Goal: Task Accomplishment & Management: Use online tool/utility

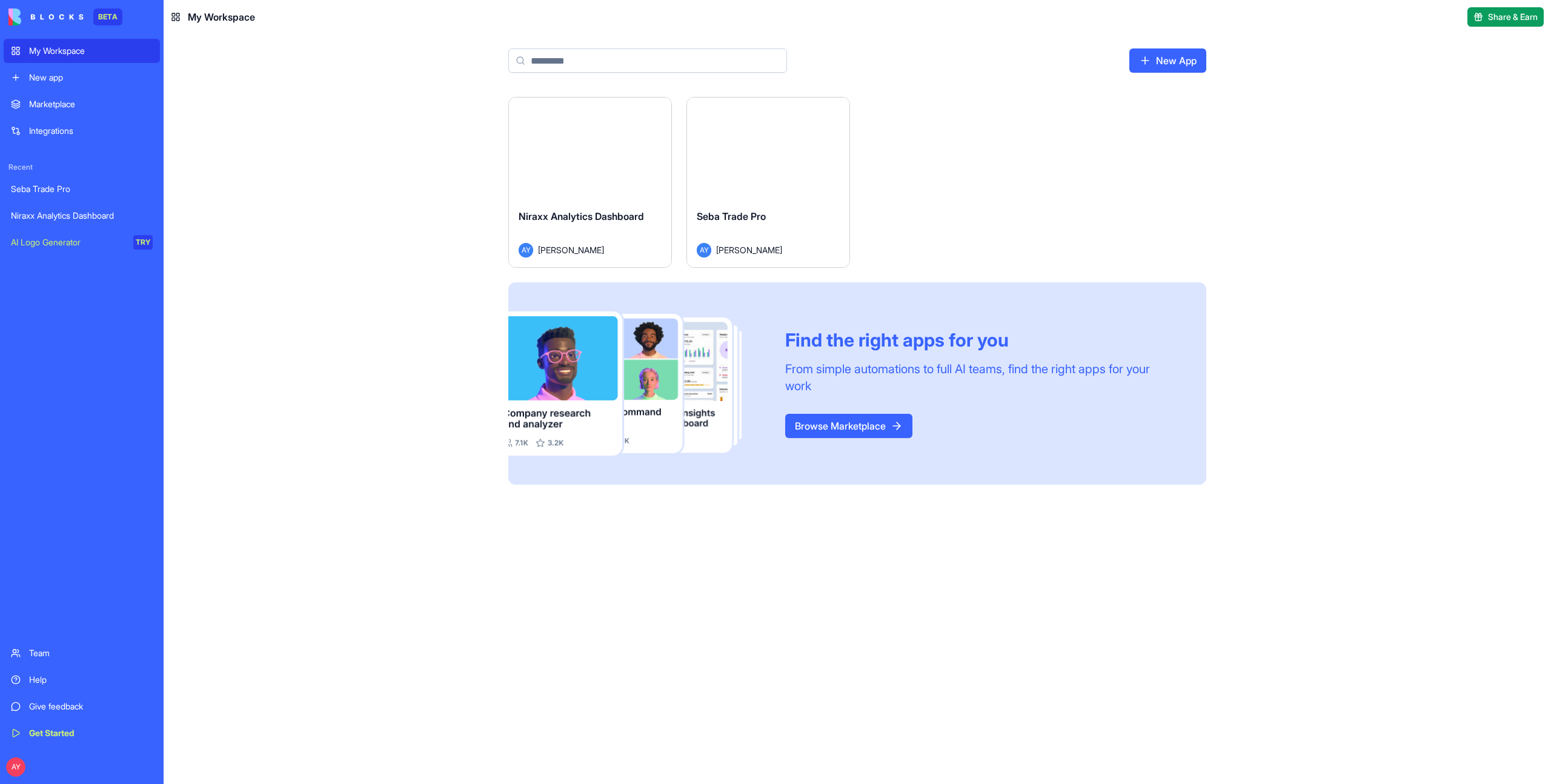
click at [615, 174] on div "Launch" at bounding box center [590, 148] width 163 height 102
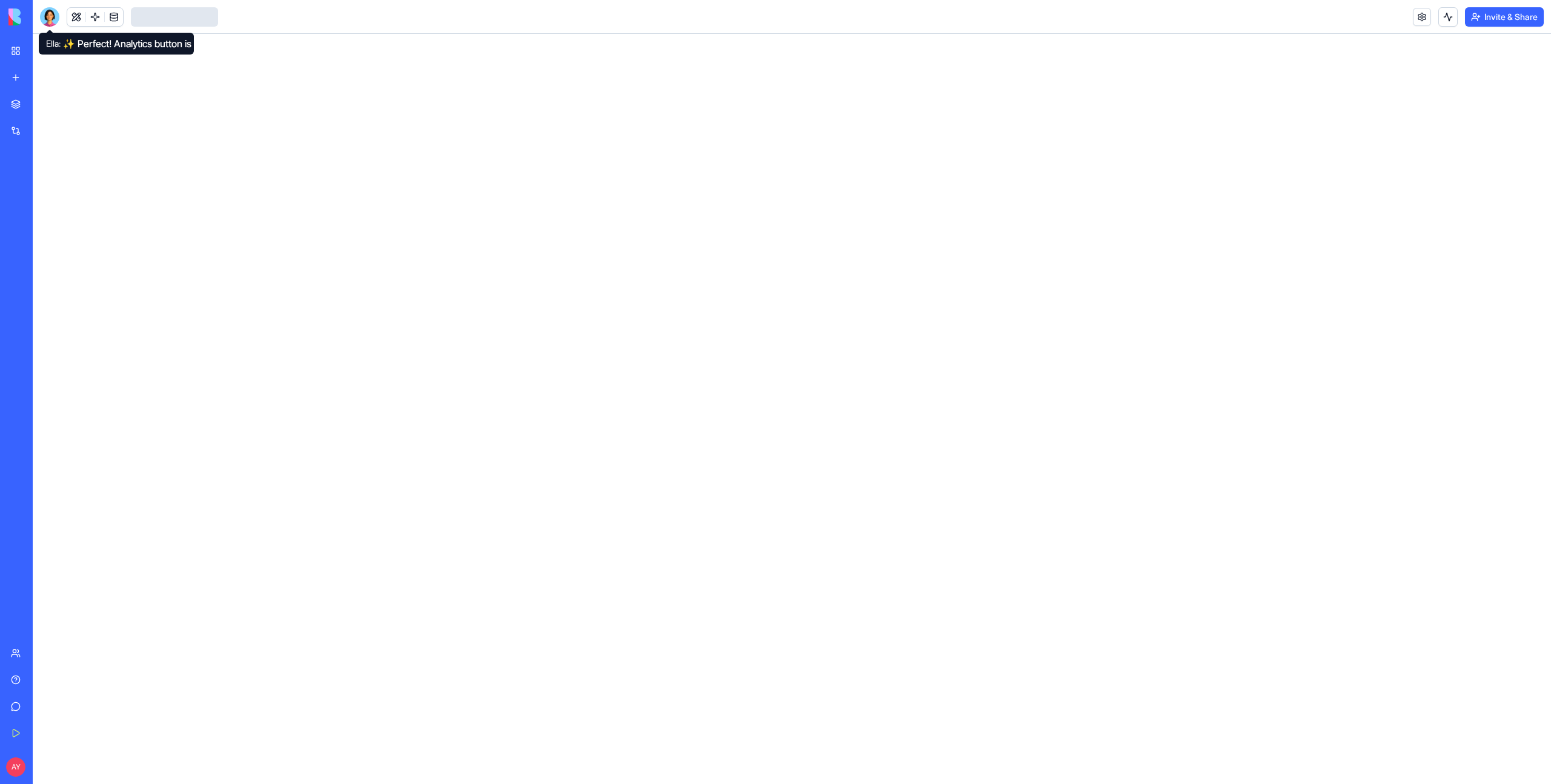
click at [56, 21] on div at bounding box center [50, 17] width 20 height 20
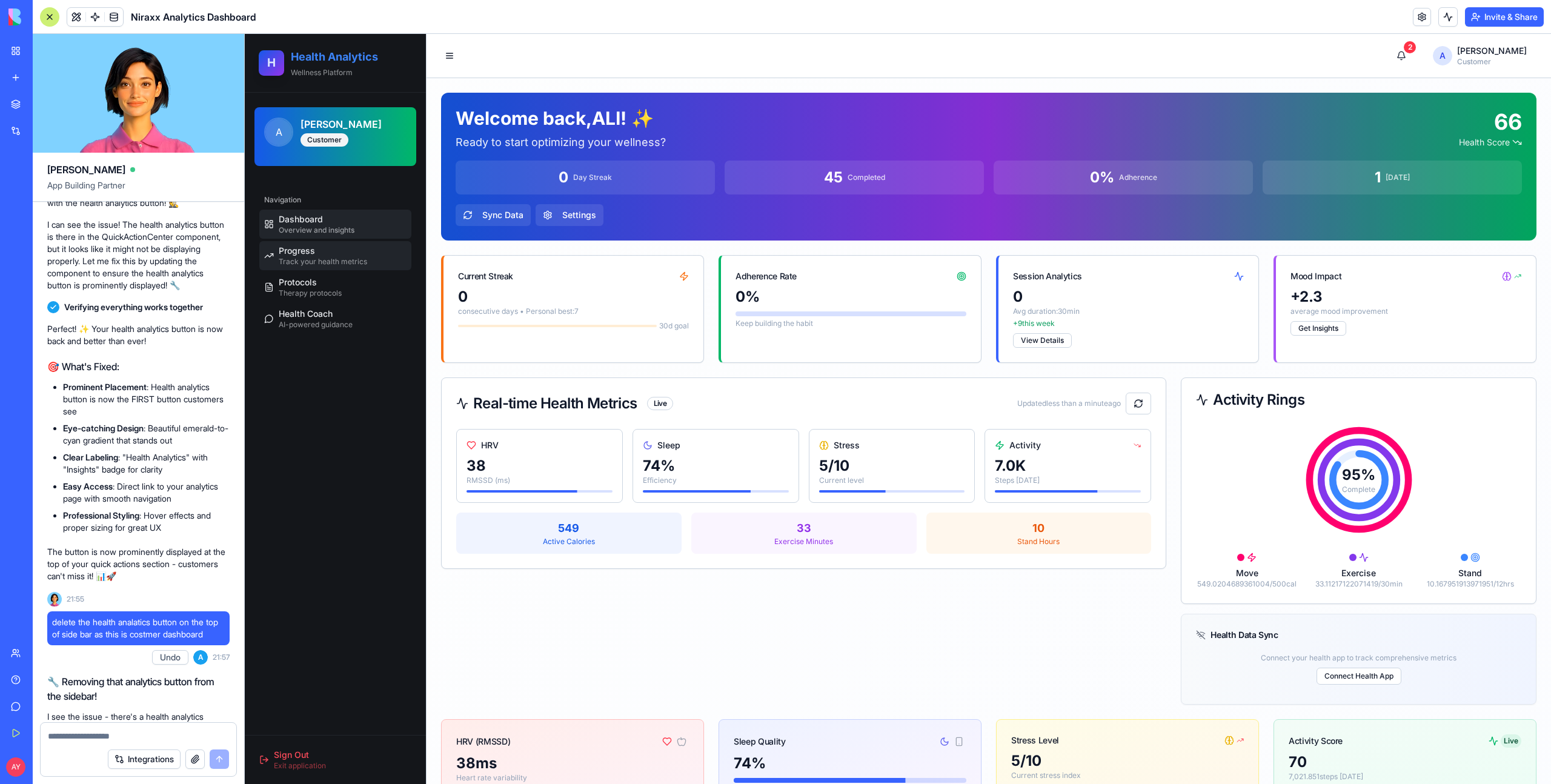
click at [318, 251] on div "Progress Track your health metrics" at bounding box center [323, 255] width 89 height 22
select select "*****"
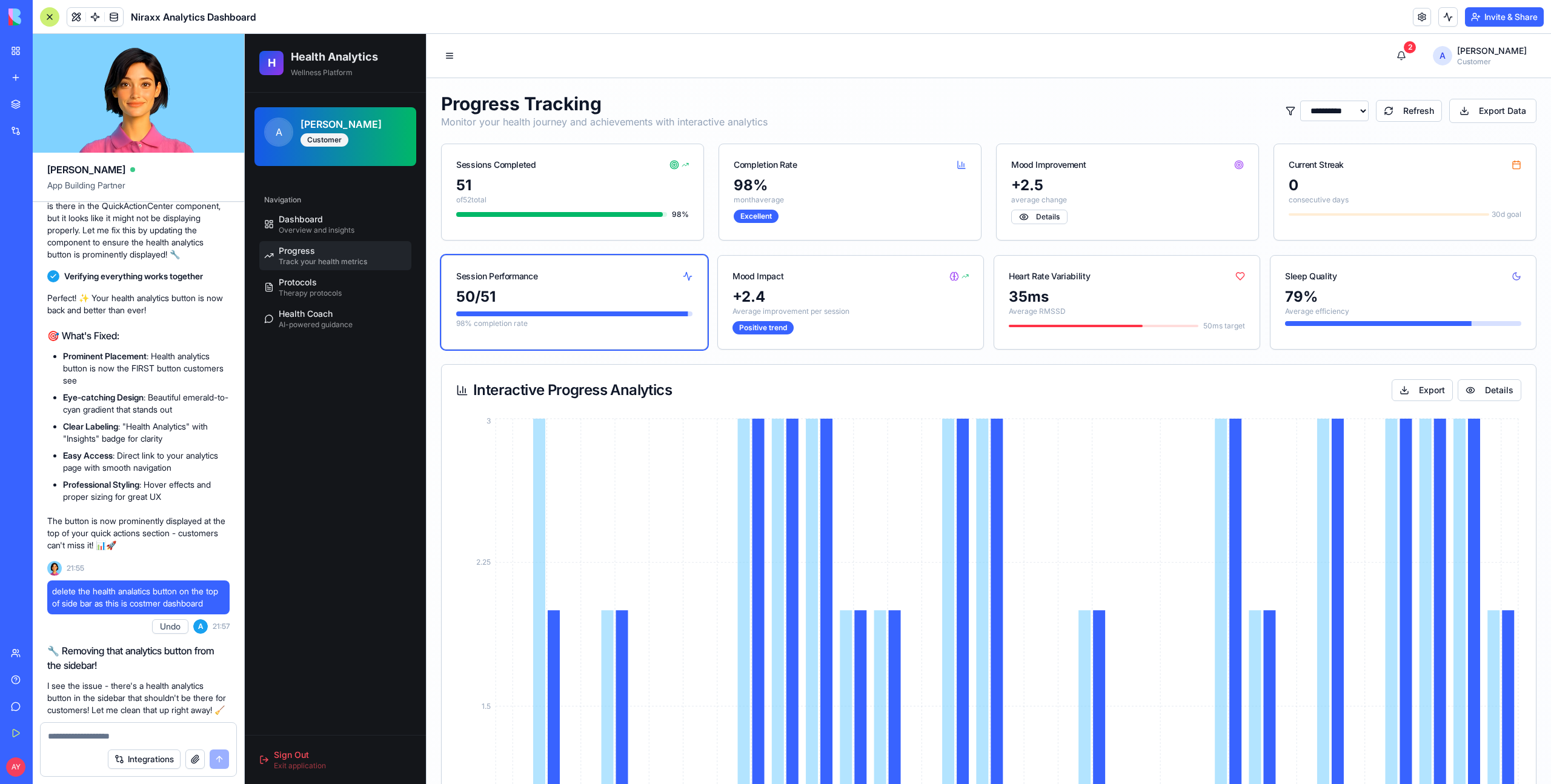
scroll to position [20393, 0]
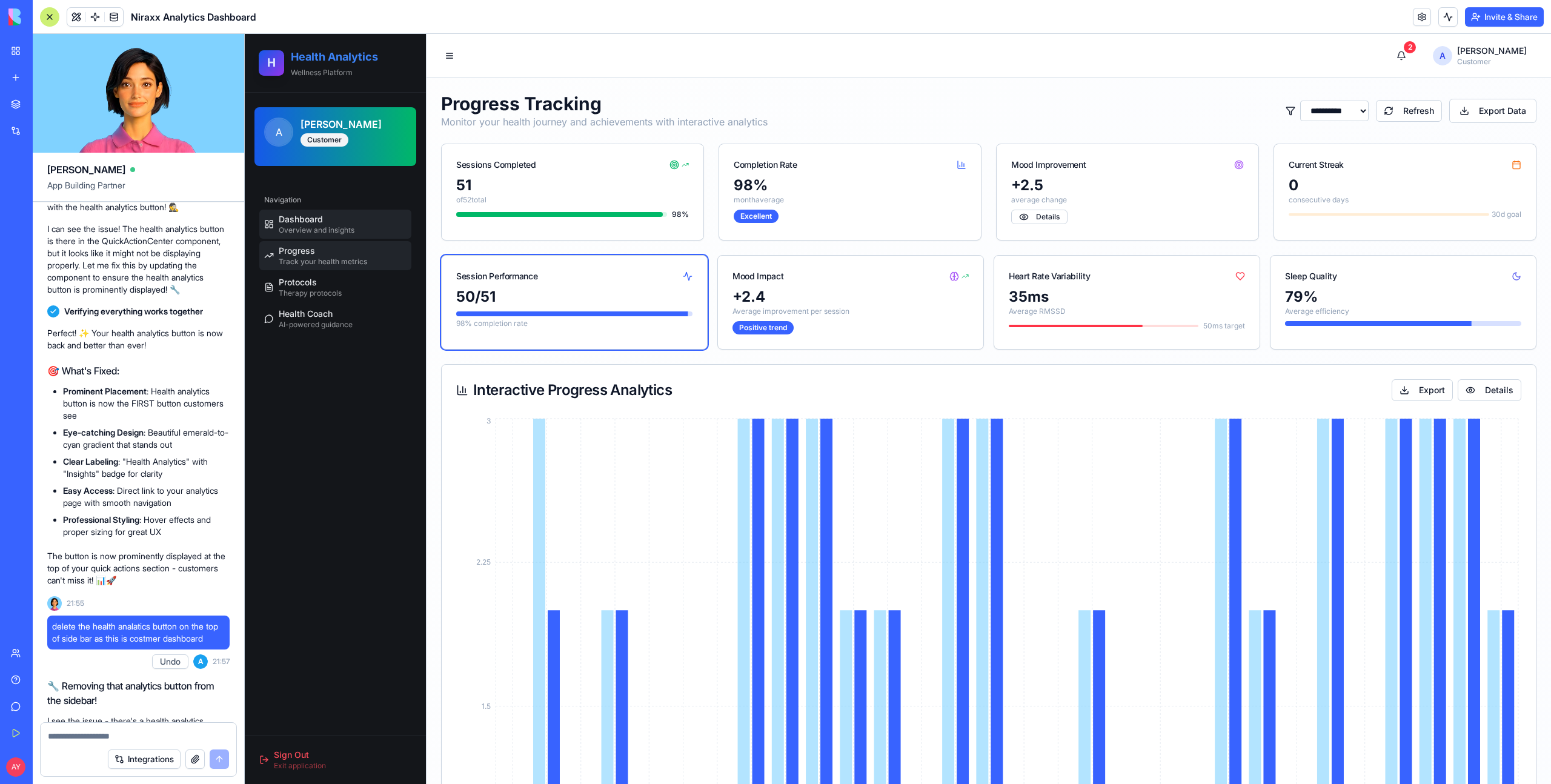
click at [330, 224] on div "Dashboard Overview and insights" at bounding box center [317, 224] width 76 height 22
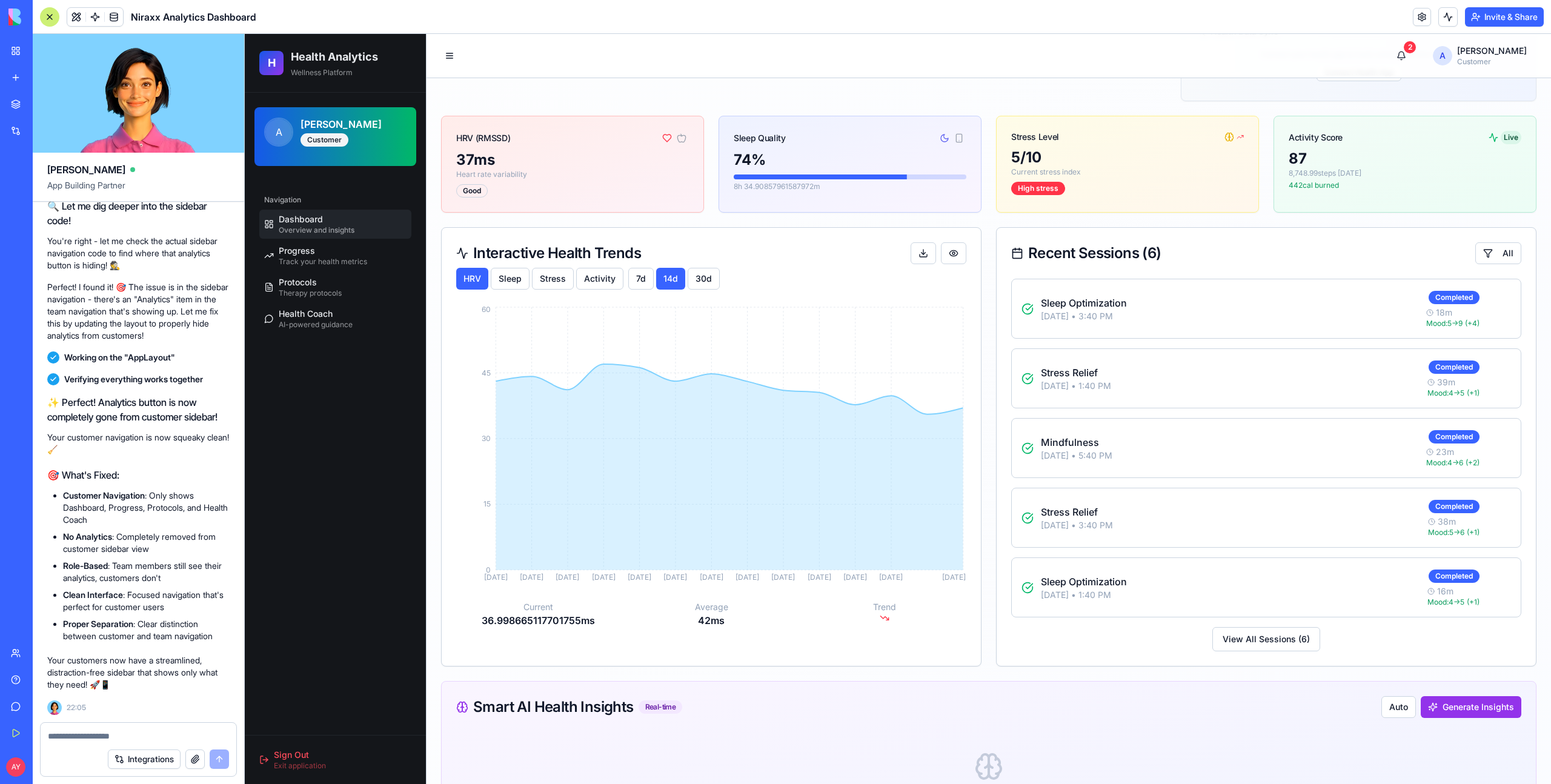
scroll to position [21388, 0]
